Goal: Task Accomplishment & Management: Complete application form

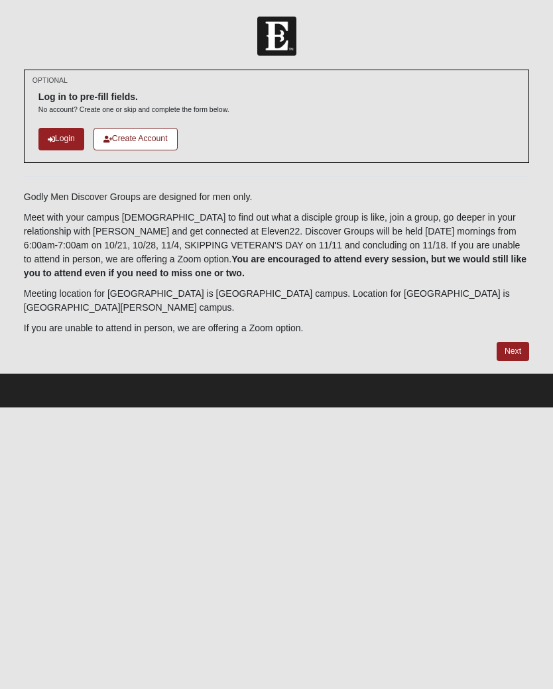
click at [73, 139] on link "Login" at bounding box center [61, 139] width 46 height 22
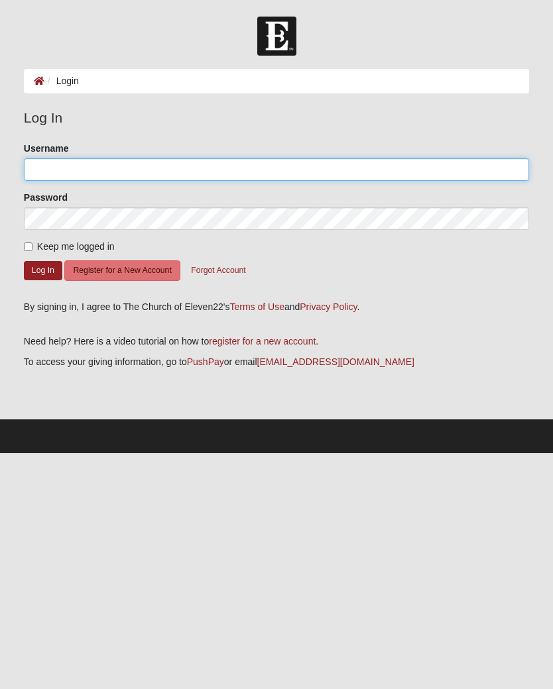
click at [203, 175] on input "Username" at bounding box center [276, 169] width 505 height 23
type input "J"
type input "[EMAIL_ADDRESS][DOMAIN_NAME]"
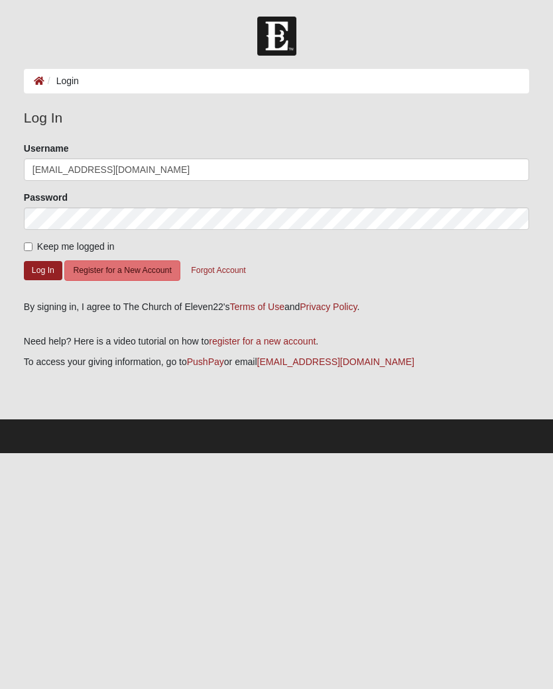
click at [27, 248] on input "Keep me logged in" at bounding box center [28, 247] width 9 height 9
checkbox input "true"
click at [42, 276] on button "Log In" at bounding box center [43, 270] width 38 height 19
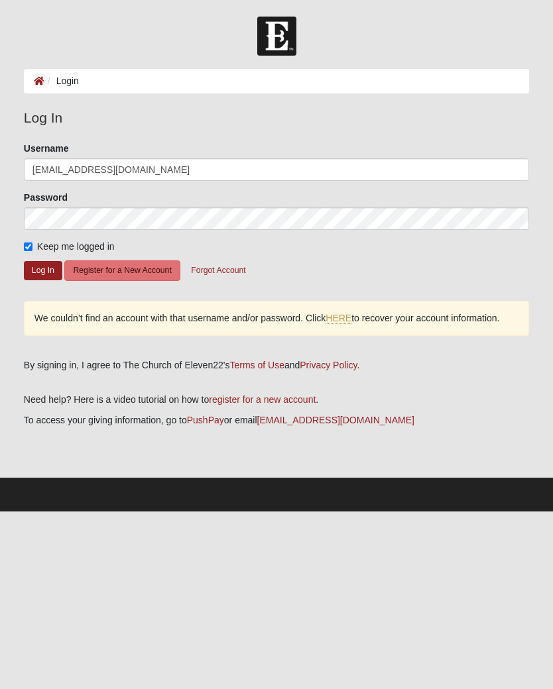
click at [350, 322] on link "HERE" at bounding box center [338, 318] width 26 height 11
click at [43, 272] on button "Log In" at bounding box center [43, 270] width 38 height 19
click at [42, 267] on button "Log In" at bounding box center [43, 270] width 38 height 19
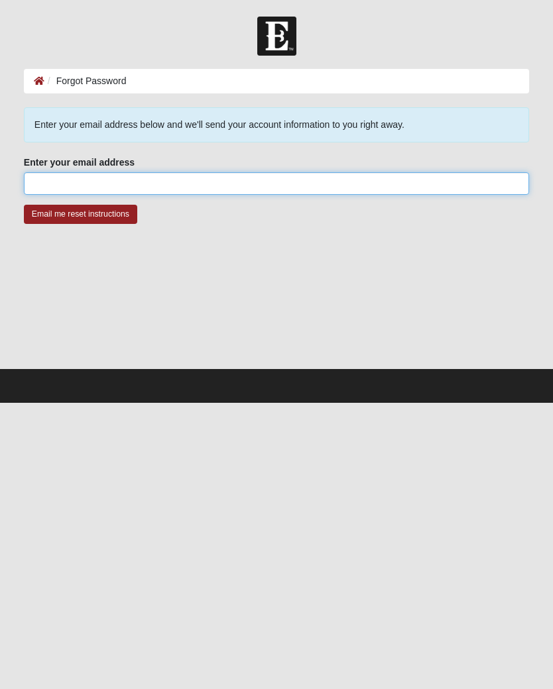
click at [278, 182] on input "Enter your email address" at bounding box center [276, 183] width 505 height 23
type input "j"
